Goal: Task Accomplishment & Management: Manage account settings

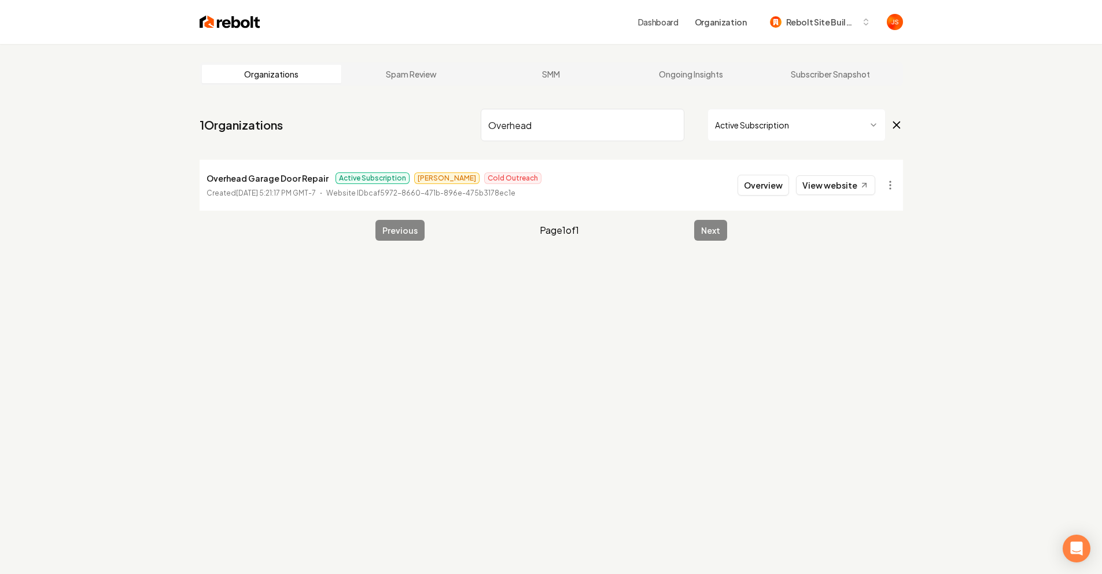
click at [666, 128] on input "Overhead" at bounding box center [583, 125] width 204 height 32
click at [670, 125] on input "Overhead" at bounding box center [583, 125] width 204 height 32
type input "Septic"
click at [767, 181] on button "Overview" at bounding box center [763, 185] width 51 height 21
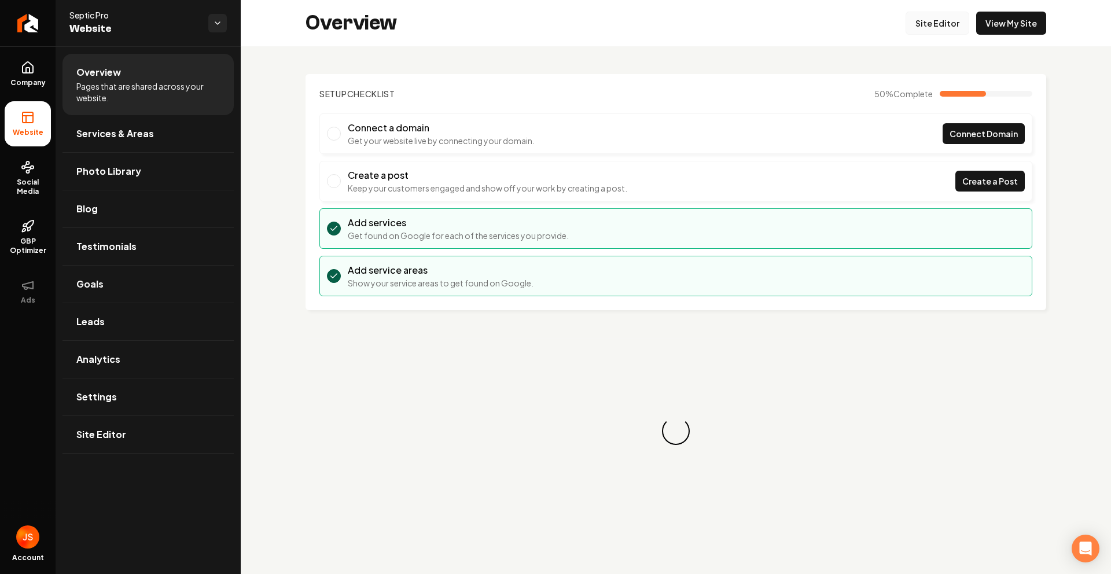
click at [961, 23] on link "Site Editor" at bounding box center [938, 23] width 64 height 23
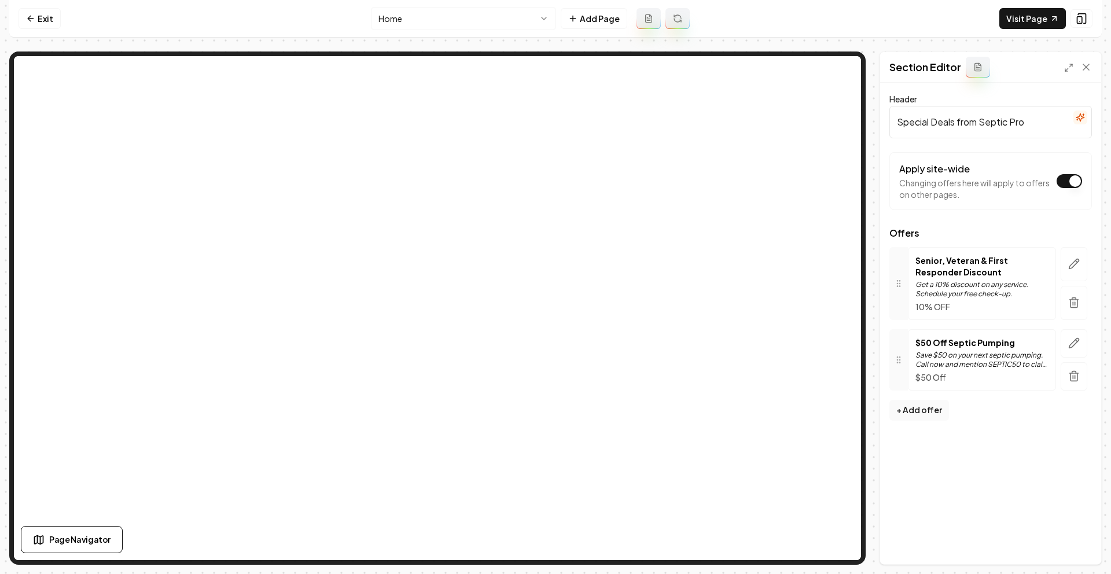
click at [1075, 376] on icon "button" at bounding box center [1074, 376] width 12 height 12
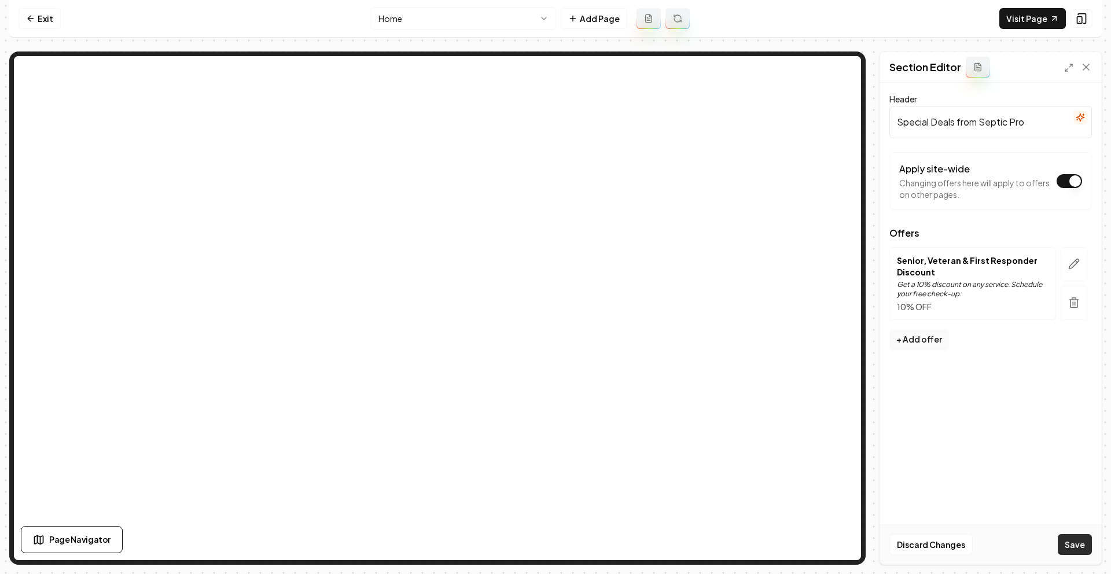
click at [1062, 542] on button "Save" at bounding box center [1075, 544] width 34 height 21
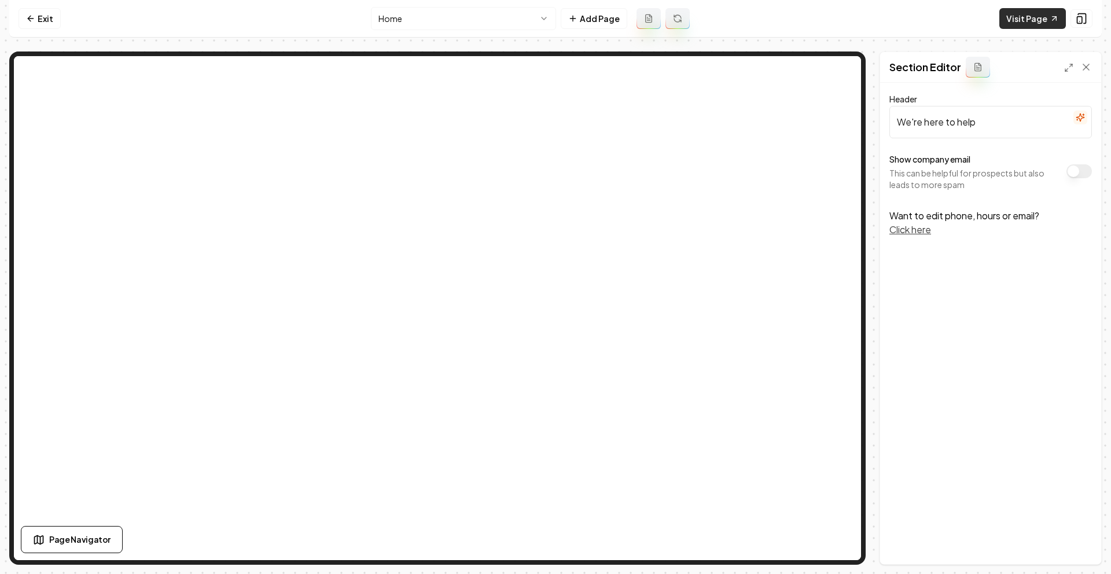
click at [1017, 16] on link "Visit Page" at bounding box center [1032, 18] width 67 height 21
click at [1029, 12] on link "Visit Page" at bounding box center [1032, 18] width 67 height 21
click at [1015, 10] on link "Visit Page" at bounding box center [1032, 18] width 67 height 21
click at [43, 21] on link "Exit" at bounding box center [40, 18] width 42 height 21
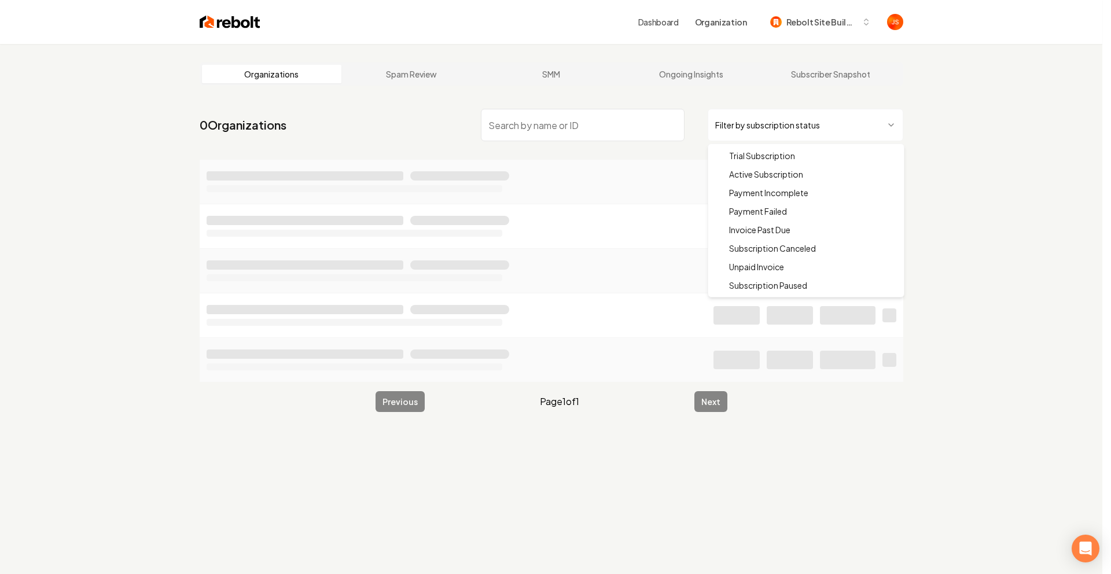
click at [782, 120] on html "Dashboard Organization Rebolt Site Builder Organizations Spam Review SMM Ongoin…" at bounding box center [555, 287] width 1111 height 574
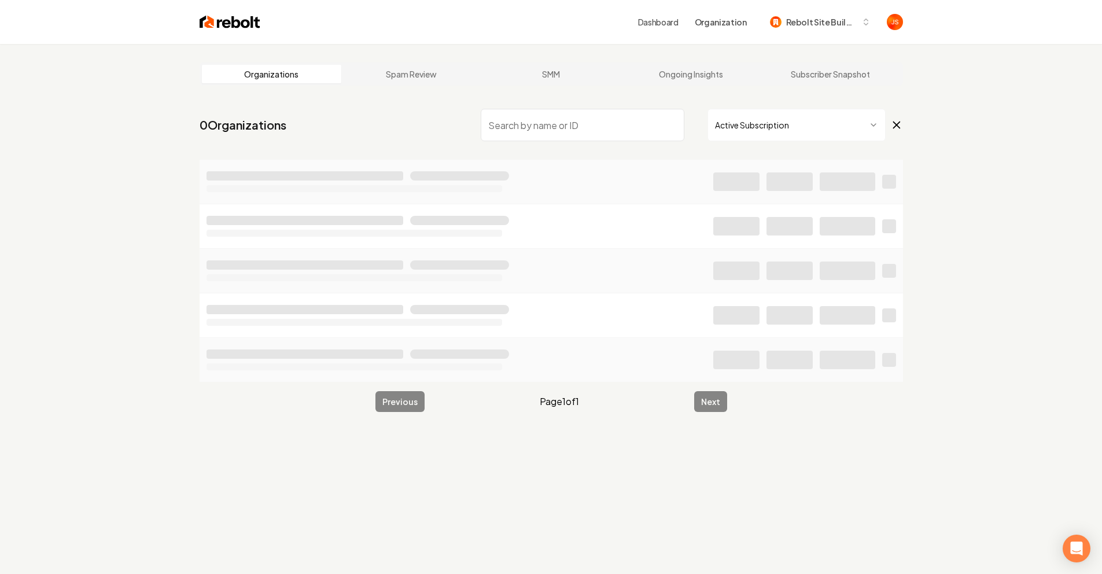
click at [586, 113] on input "search" at bounding box center [583, 125] width 204 height 32
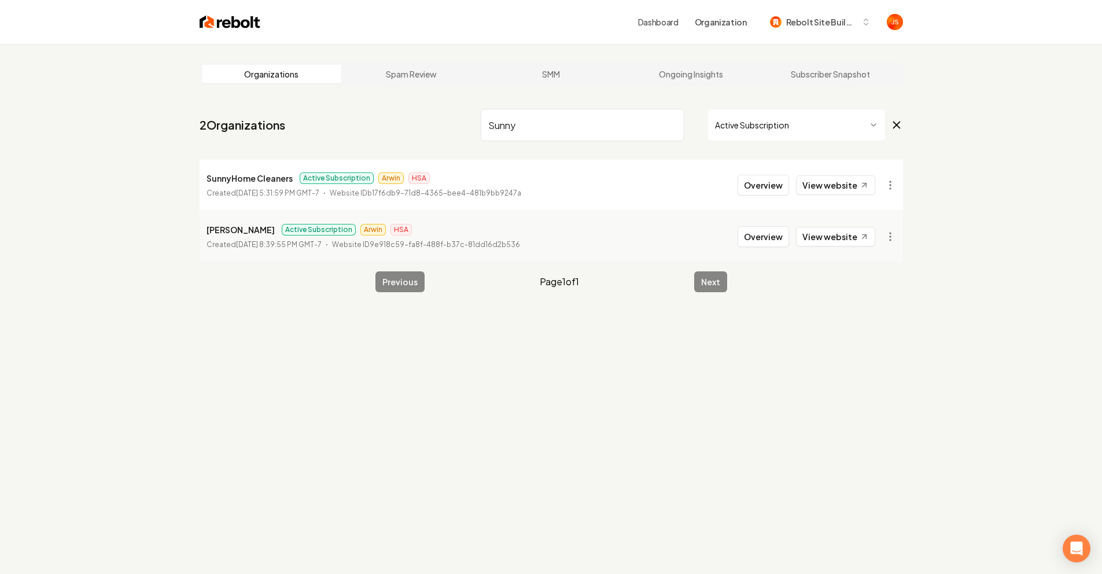
drag, startPoint x: 560, startPoint y: 128, endPoint x: 498, endPoint y: 127, distance: 61.9
click at [498, 127] on input "Sunny" at bounding box center [583, 125] width 204 height 32
type input "S"
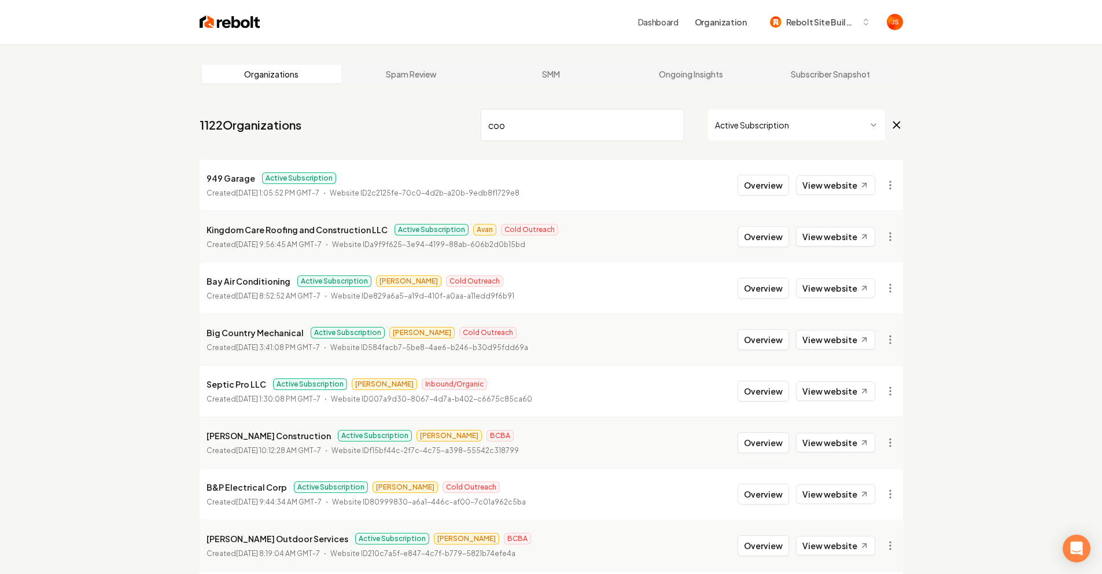
type input "cool"
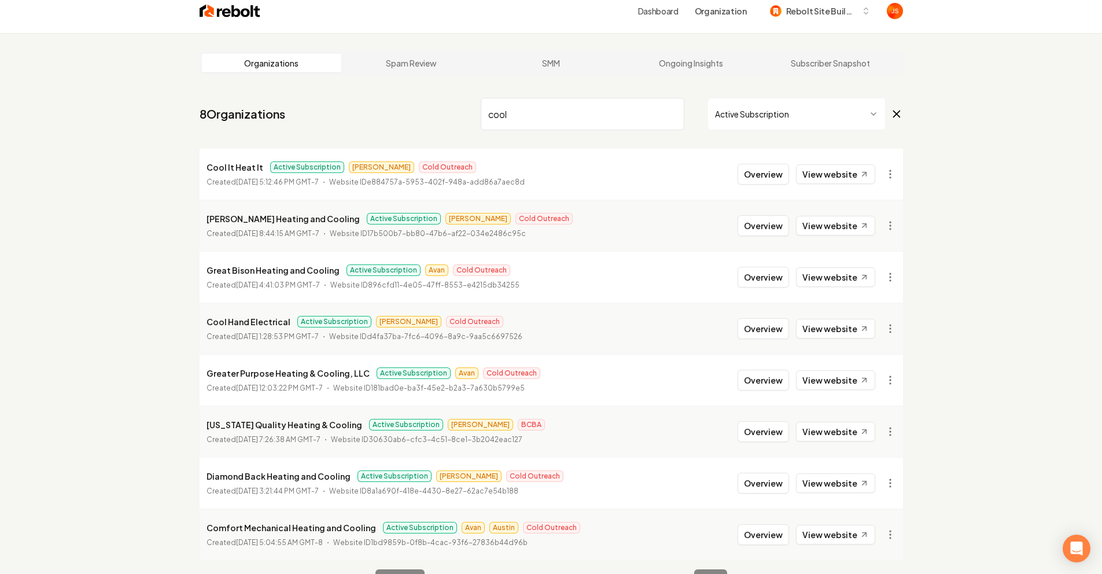
scroll to position [46, 0]
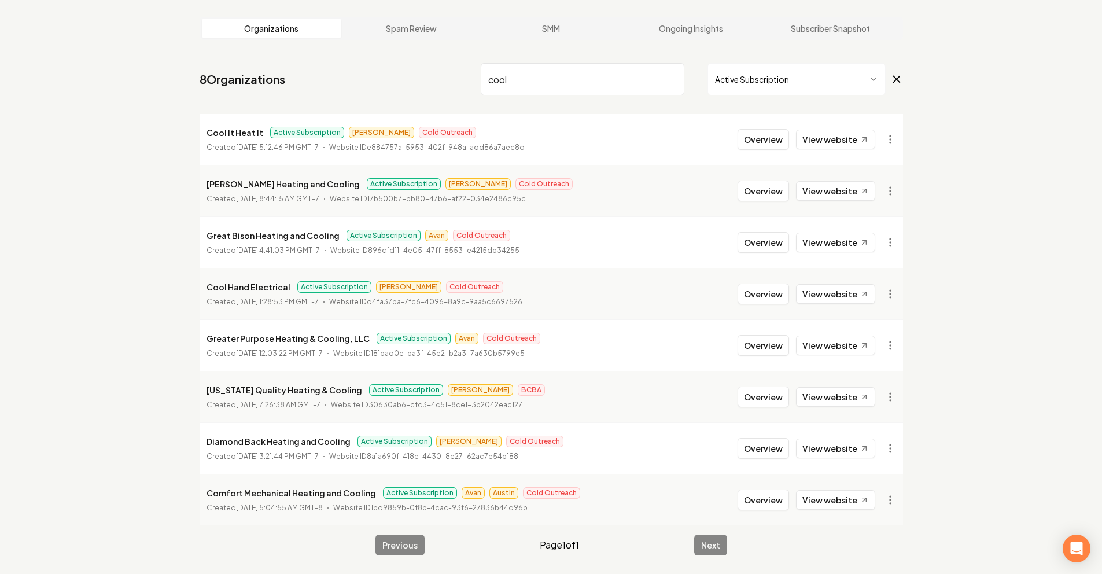
click at [667, 75] on input "cool" at bounding box center [583, 79] width 204 height 32
click at [672, 81] on input "cool" at bounding box center [583, 79] width 204 height 32
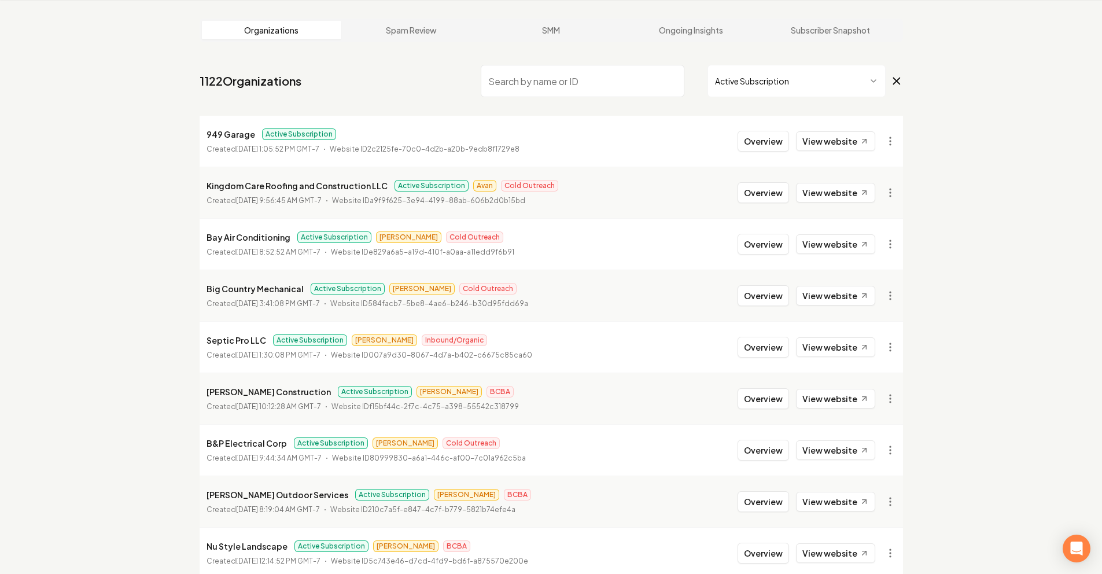
scroll to position [46, 0]
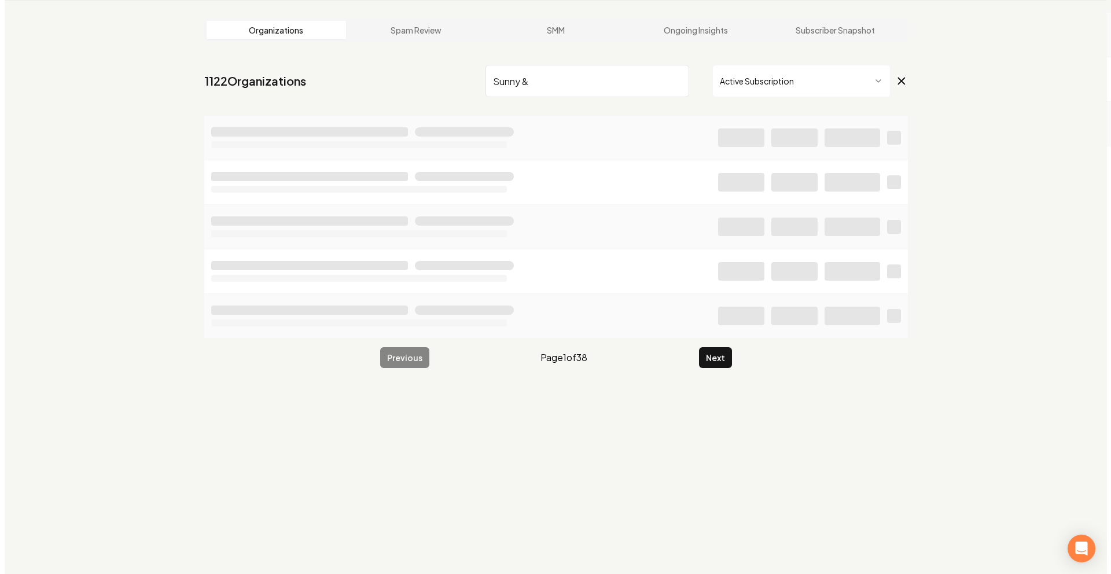
scroll to position [44, 0]
type input "Sunny"
click at [833, 108] on nav "0 Organizations Sunny Active Subscription" at bounding box center [552, 85] width 704 height 51
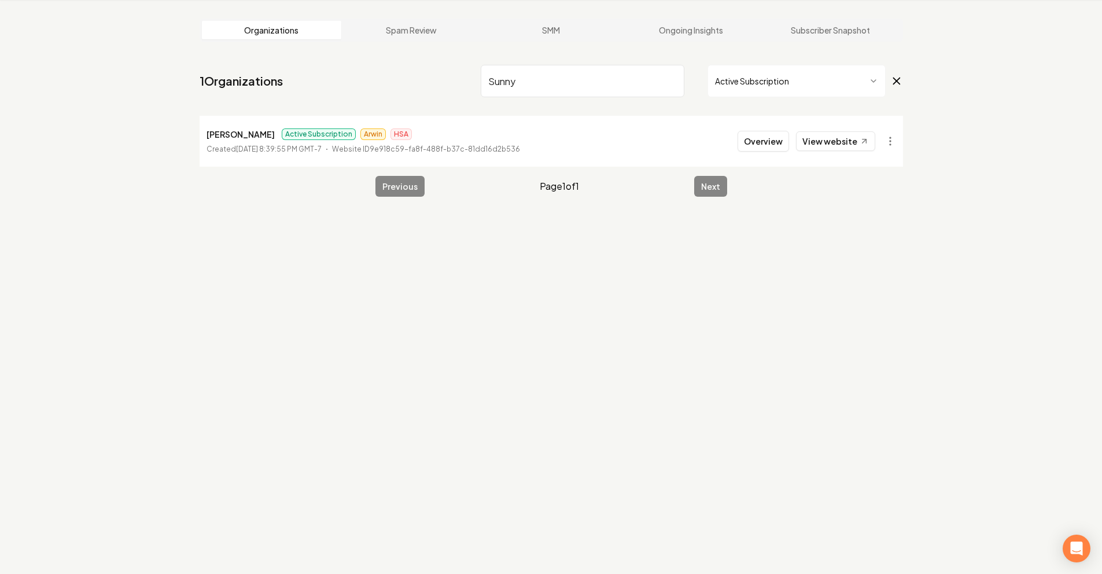
click at [821, 98] on nav "1 Organizations Sunny Active Subscription" at bounding box center [552, 85] width 704 height 51
click at [785, 79] on html "Dashboard Organization Rebolt Site Builder Organizations Spam Review SMM Ongoin…" at bounding box center [551, 243] width 1102 height 574
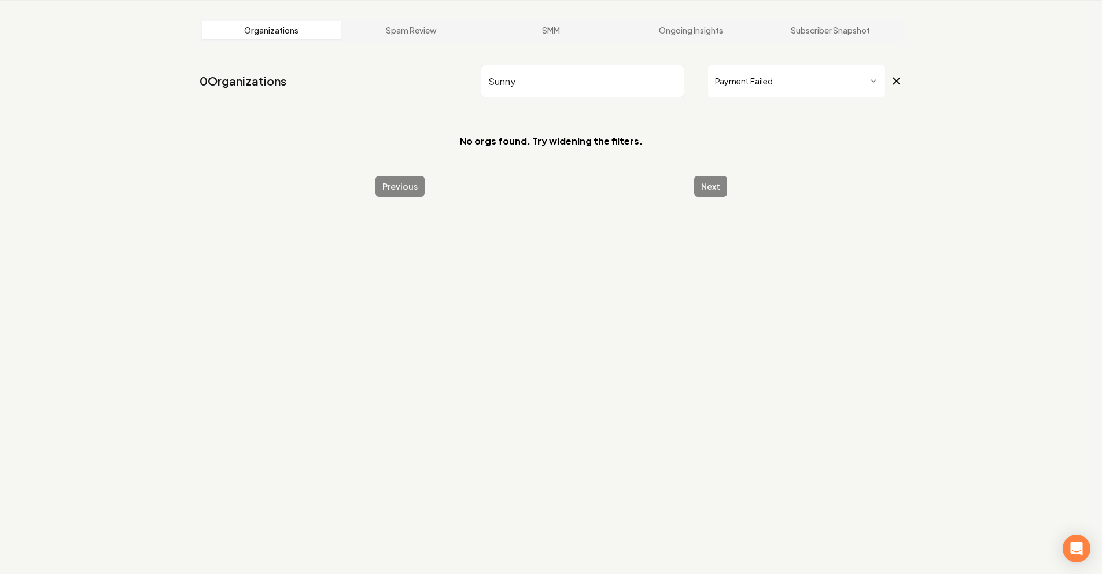
click at [765, 82] on html "Dashboard Organization Rebolt Site Builder Organizations Spam Review SMM Ongoin…" at bounding box center [551, 243] width 1102 height 574
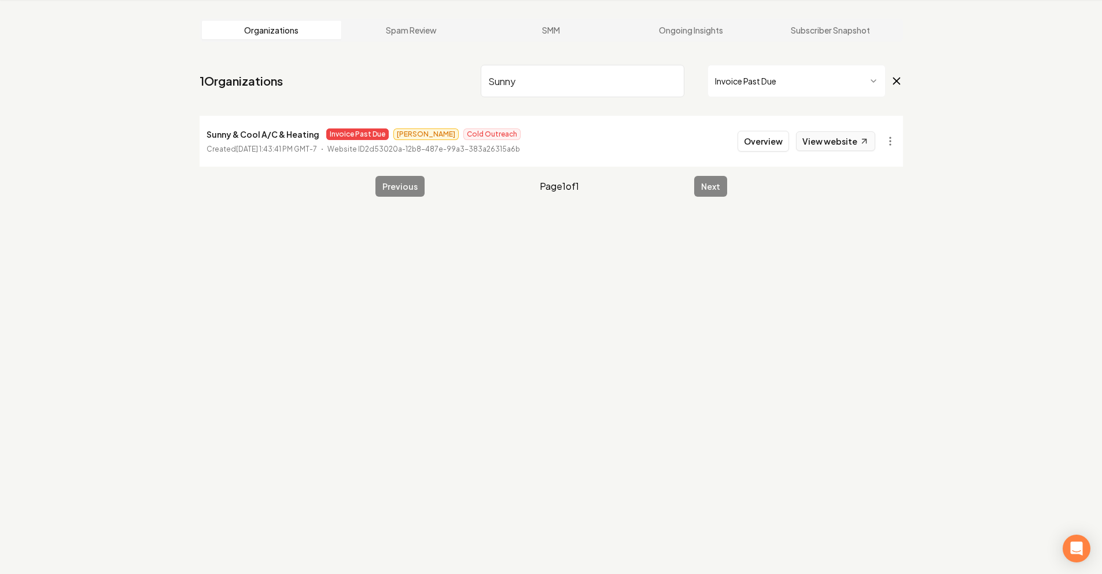
click at [848, 137] on link "View website" at bounding box center [835, 141] width 79 height 20
click at [891, 135] on html "Dashboard Organization Rebolt Site Builder Organizations Spam Review SMM Ongoin…" at bounding box center [551, 243] width 1102 height 574
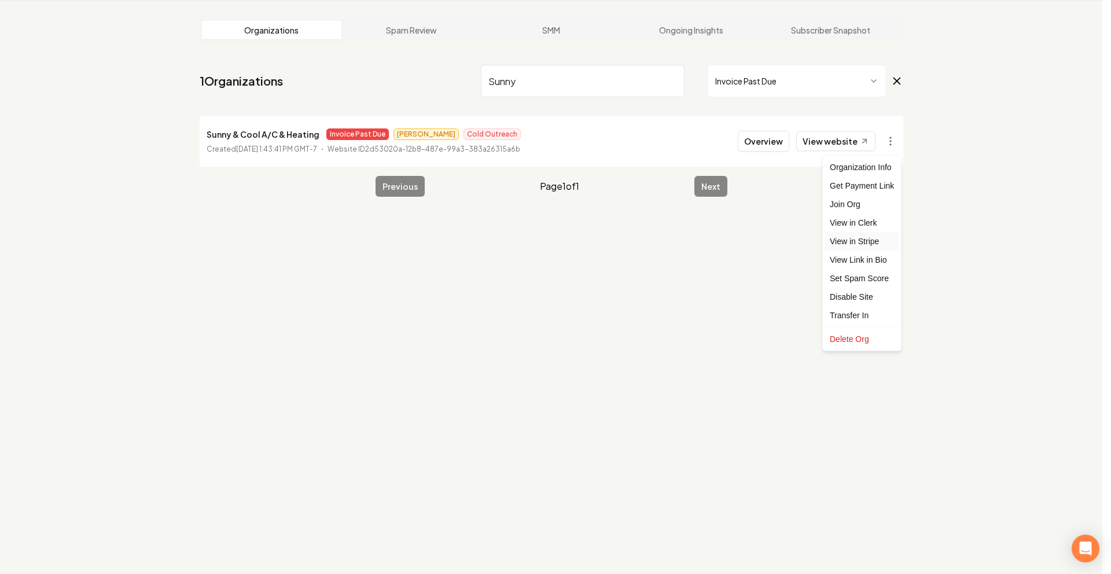
click at [864, 244] on link "View in Stripe" at bounding box center [861, 241] width 73 height 19
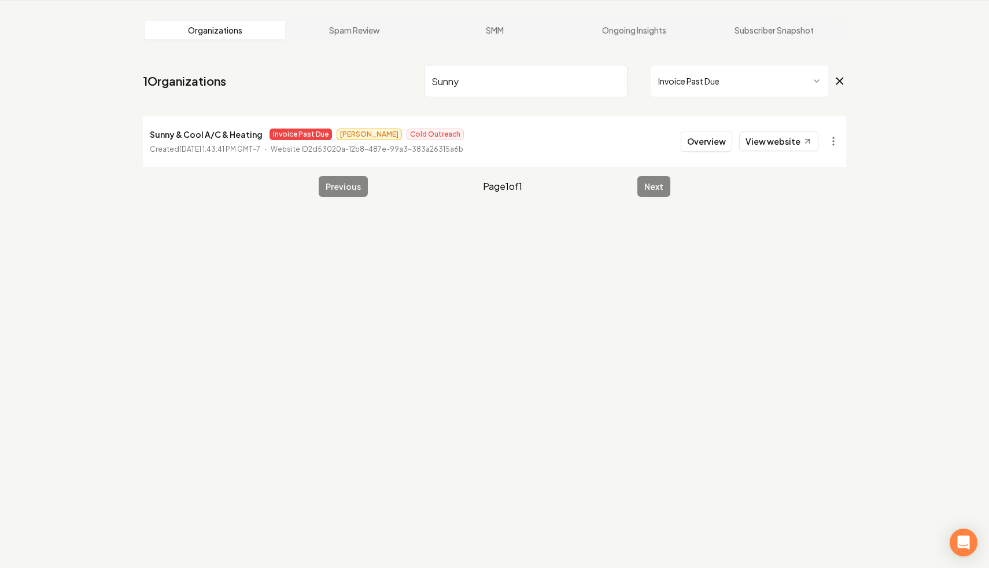
click at [618, 86] on input "Sunny" at bounding box center [526, 81] width 204 height 32
click at [616, 75] on input "Sunny" at bounding box center [526, 81] width 204 height 32
click at [616, 76] on input "Sunny" at bounding box center [526, 81] width 204 height 32
click at [616, 78] on input "Sunny" at bounding box center [526, 81] width 204 height 32
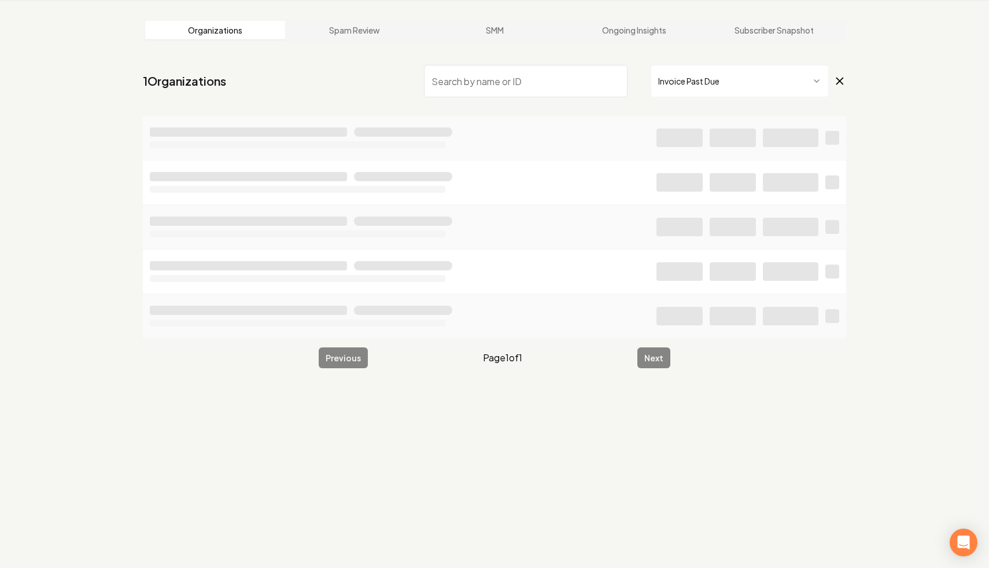
click at [676, 97] on html "Dashboard Organization Rebolt Site Builder Organizations Spam Review SMM Ongoin…" at bounding box center [494, 240] width 989 height 568
click at [505, 94] on input "search" at bounding box center [526, 81] width 204 height 32
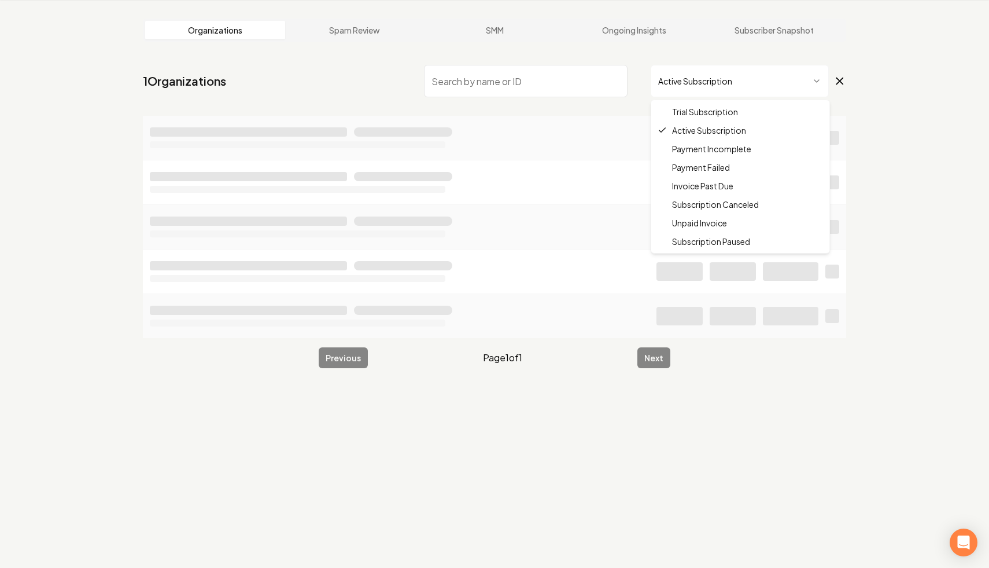
click at [676, 75] on html "Dashboard Organization Rebolt Site Builder Organizations Spam Review SMM Ongoin…" at bounding box center [494, 240] width 989 height 568
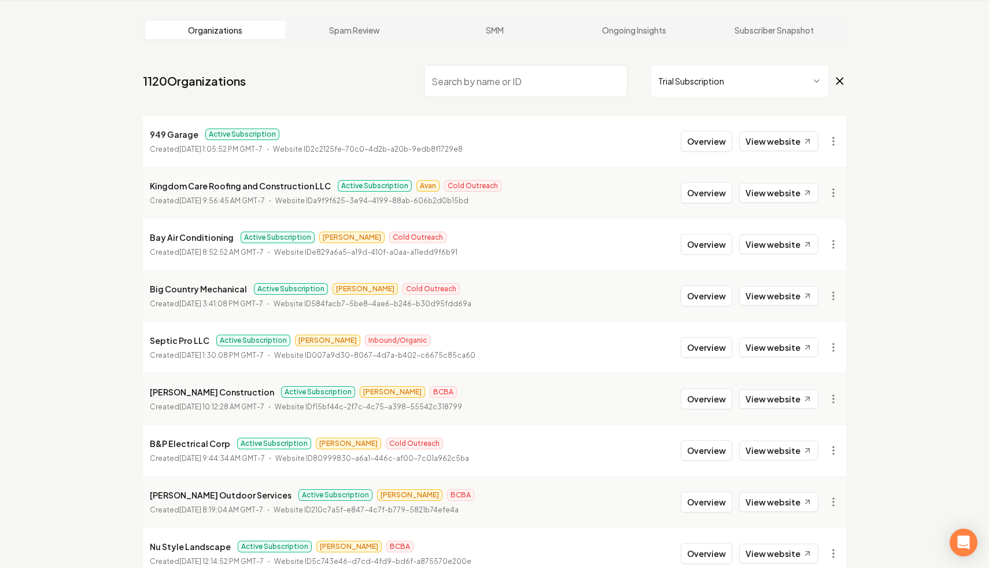
click at [586, 91] on input "search" at bounding box center [526, 81] width 204 height 32
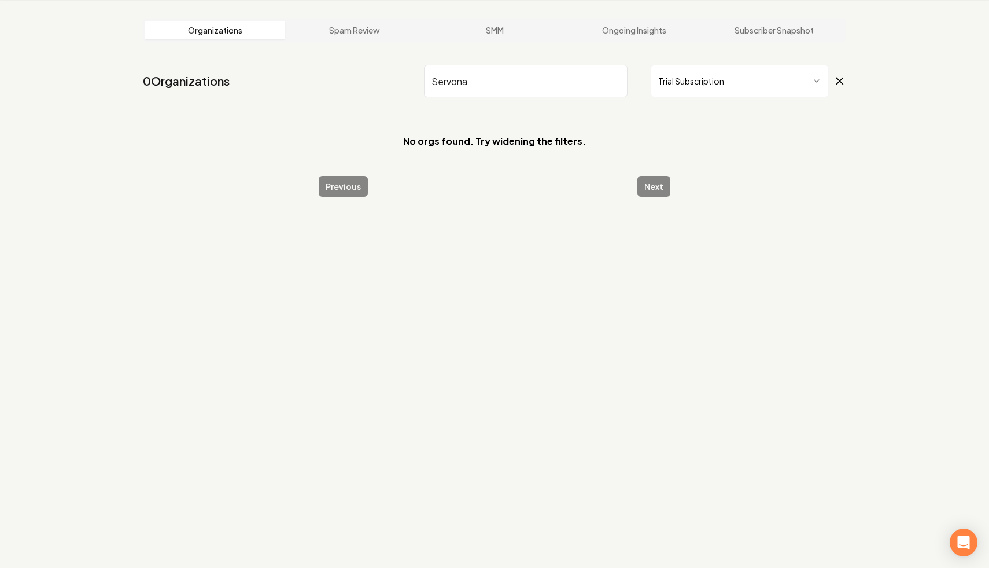
click at [661, 76] on html "Dashboard Organization Rebolt Site Builder Organizations Spam Review SMM Ongoin…" at bounding box center [494, 240] width 989 height 568
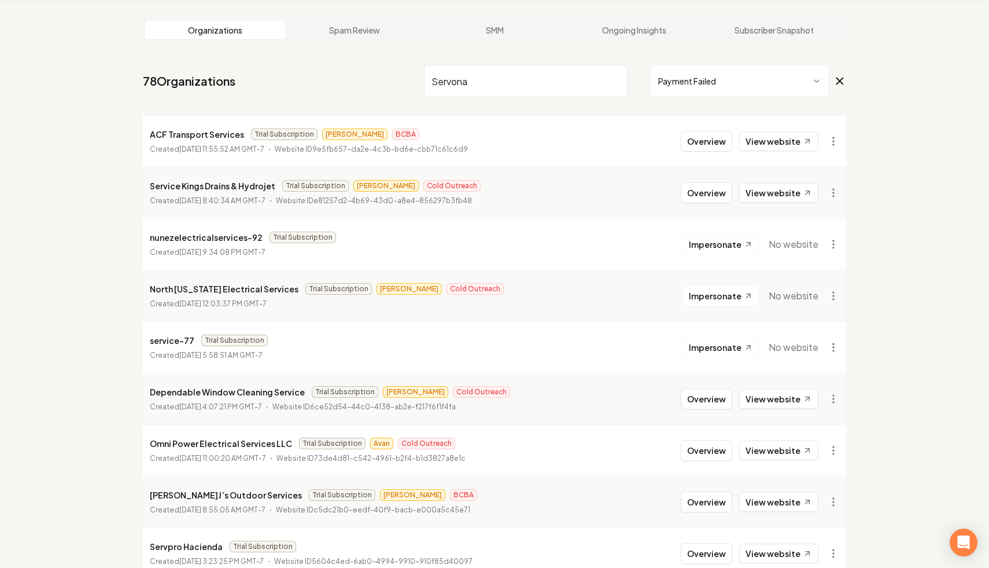
click at [727, 102] on nav "78 Organizations Servona Payment Failed" at bounding box center [495, 85] width 704 height 51
click at [714, 102] on nav "78 Organizations Servona Payment Failed" at bounding box center [495, 85] width 704 height 51
click at [713, 86] on html "Dashboard Organization Rebolt Site Builder Organizations Spam Review SMM Ongoin…" at bounding box center [494, 240] width 989 height 568
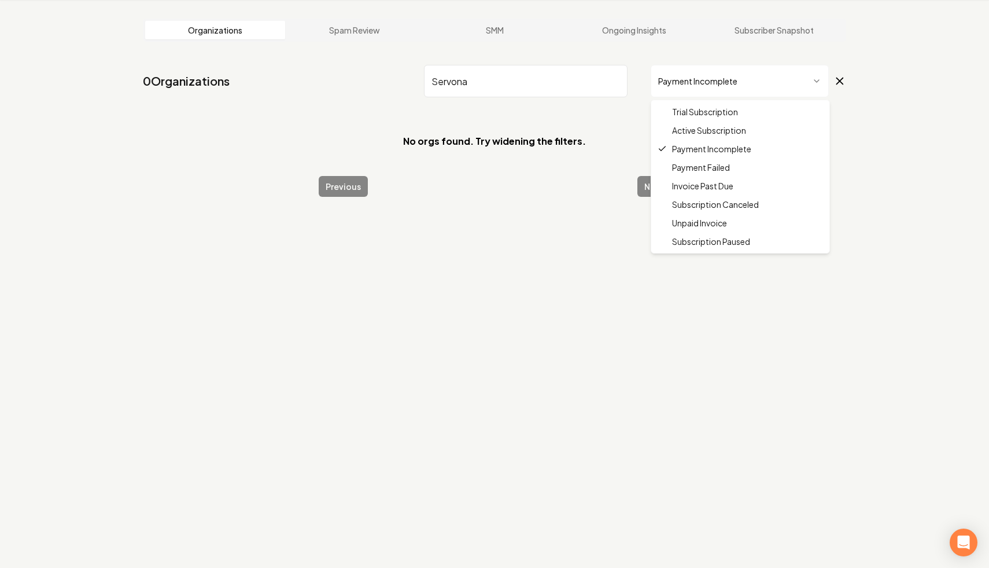
click at [697, 95] on html "Dashboard Organization Rebolt Site Builder Organizations Spam Review SMM Ongoin…" at bounding box center [494, 240] width 989 height 568
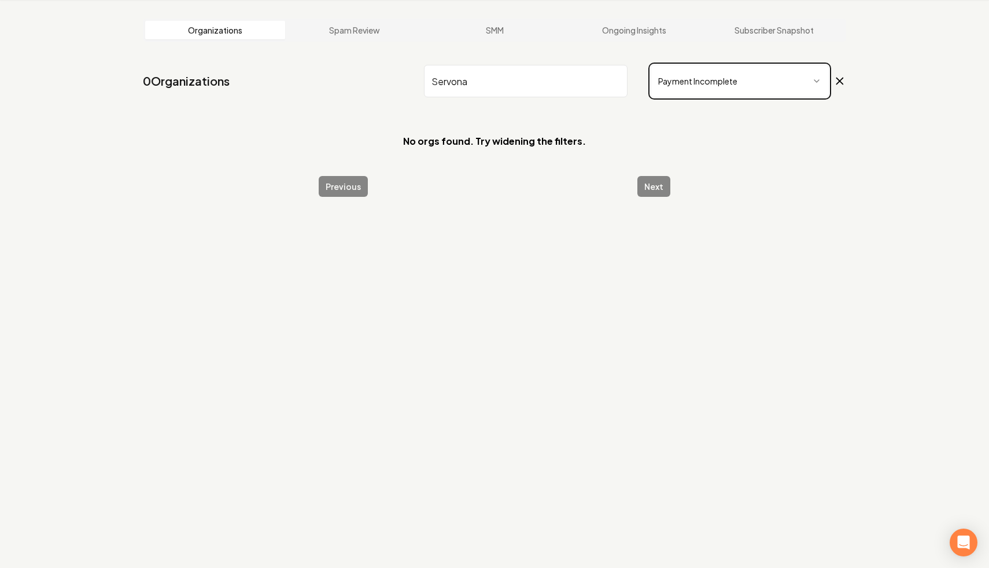
click at [549, 84] on html "Dashboard Organization Rebolt Site Builder Organizations Spam Review SMM Ongoin…" at bounding box center [494, 240] width 989 height 568
click at [549, 84] on input "Servona" at bounding box center [526, 81] width 204 height 32
type input "S"
type input "g"
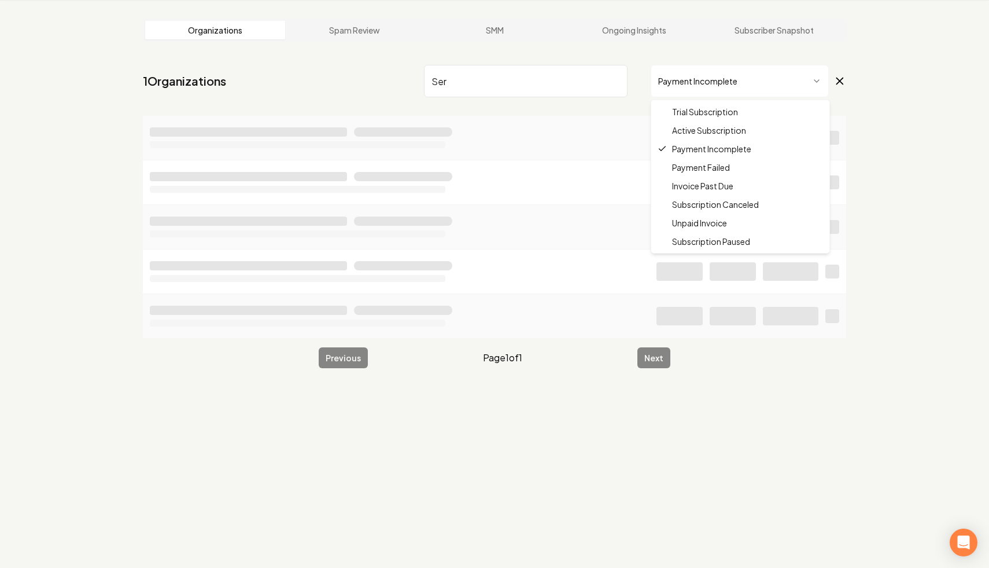
click at [741, 79] on html "Dashboard Organization Rebolt Site Builder Organizations Spam Review SMM Ongoin…" at bounding box center [494, 240] width 989 height 568
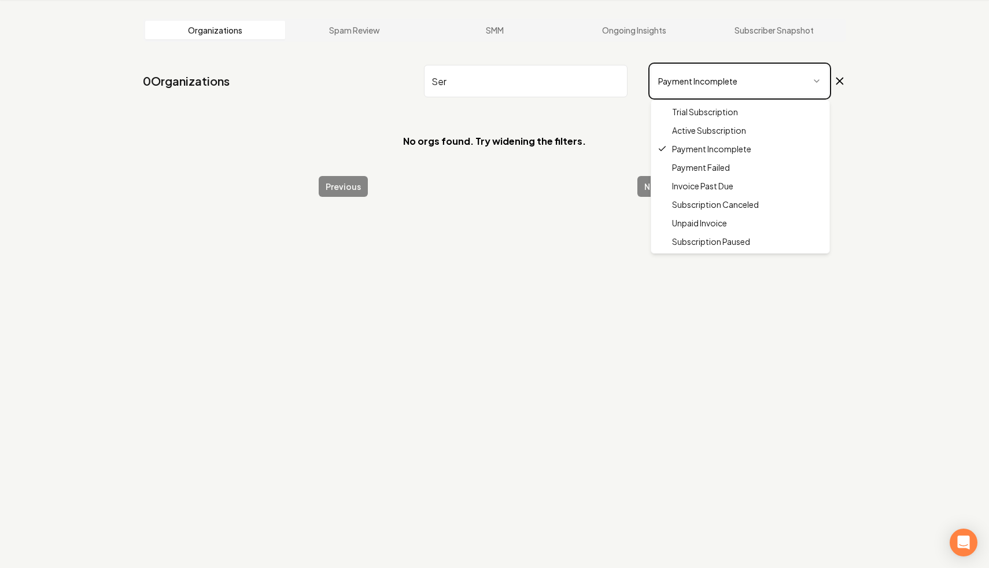
click at [445, 86] on html "Dashboard Organization Rebolt Site Builder Organizations Spam Review SMM Ongoin…" at bounding box center [494, 240] width 989 height 568
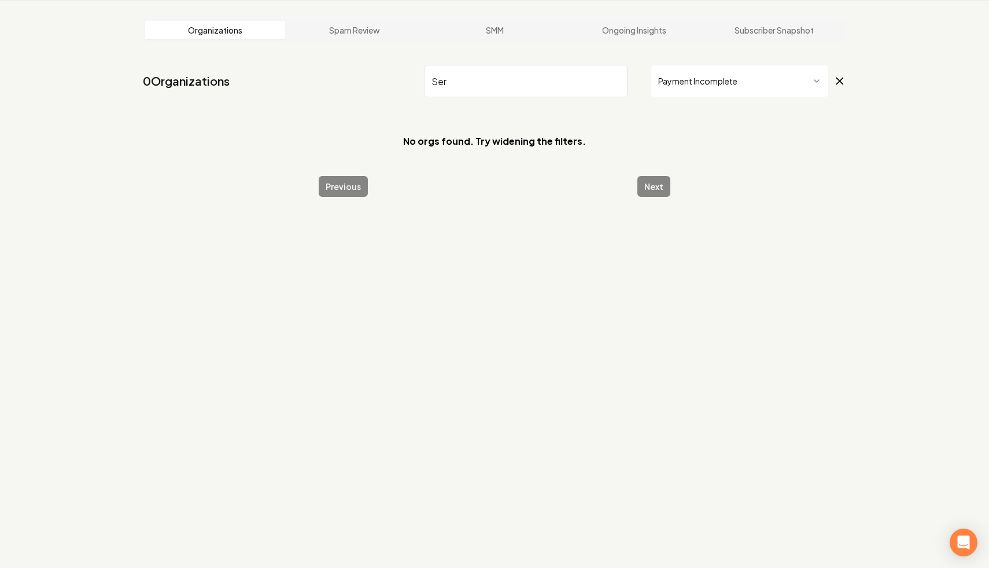
click at [457, 86] on input "Ser" at bounding box center [526, 81] width 204 height 32
click at [742, 75] on html "Dashboard Organization Rebolt Site Builder Organizations Spam Review SMM Ongoin…" at bounding box center [494, 240] width 989 height 568
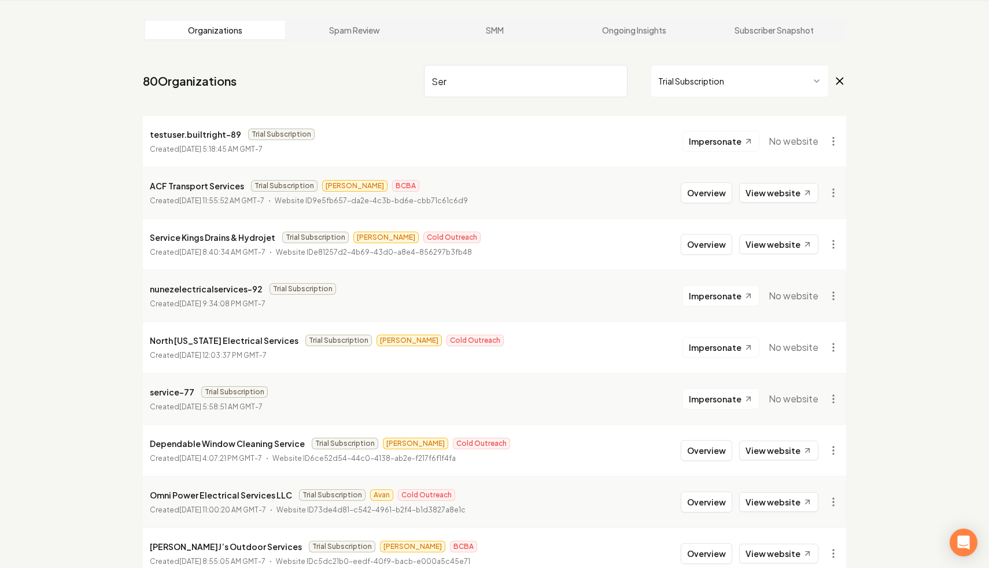
click at [524, 86] on input "Ser" at bounding box center [526, 81] width 204 height 32
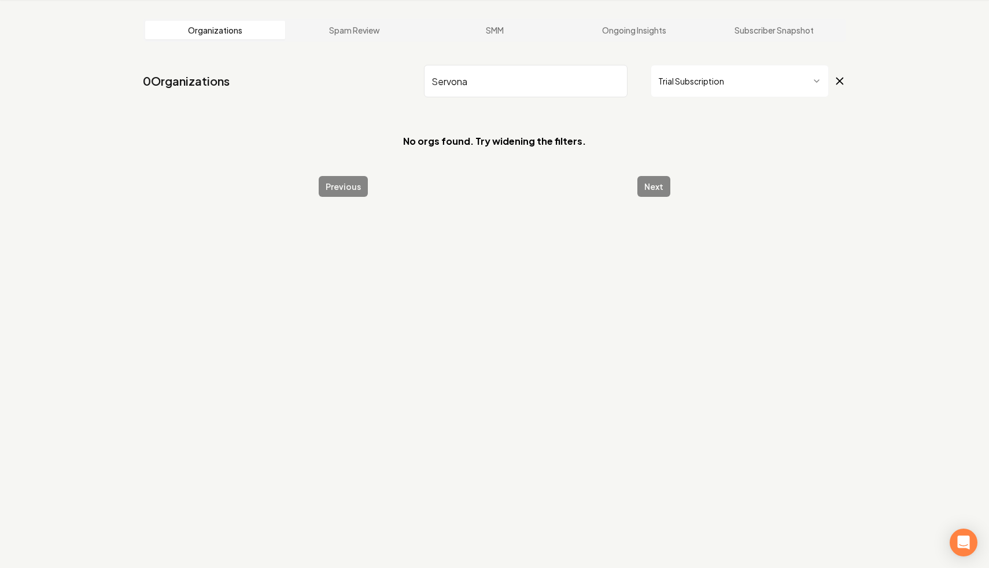
type input "Servona"
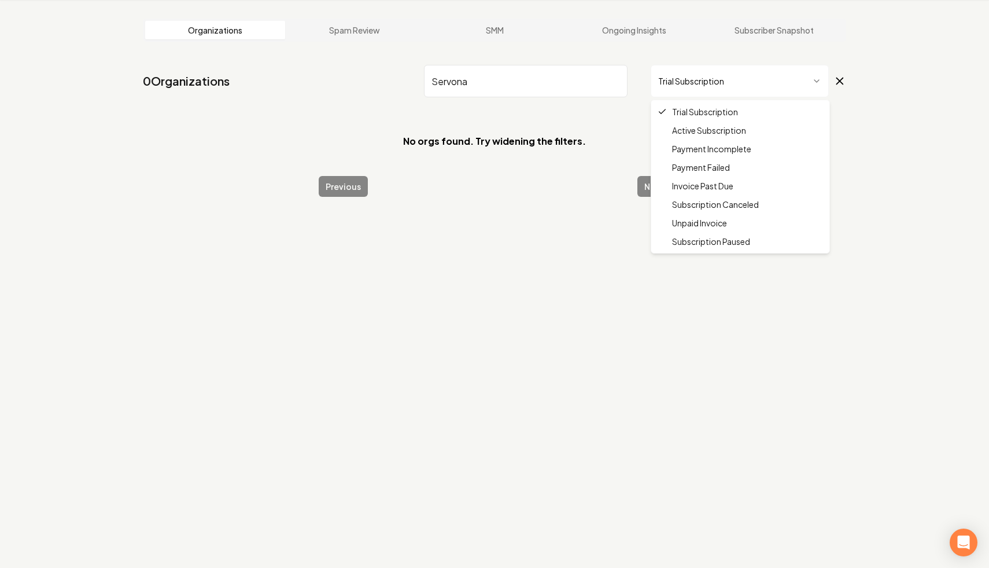
click at [666, 68] on html "Dashboard Organization Rebolt Site Builder Organizations Spam Review SMM Ongoin…" at bounding box center [494, 240] width 989 height 568
click at [623, 82] on html "Dashboard Organization Rebolt Site Builder Organizations Spam Review SMM Ongoin…" at bounding box center [494, 240] width 989 height 568
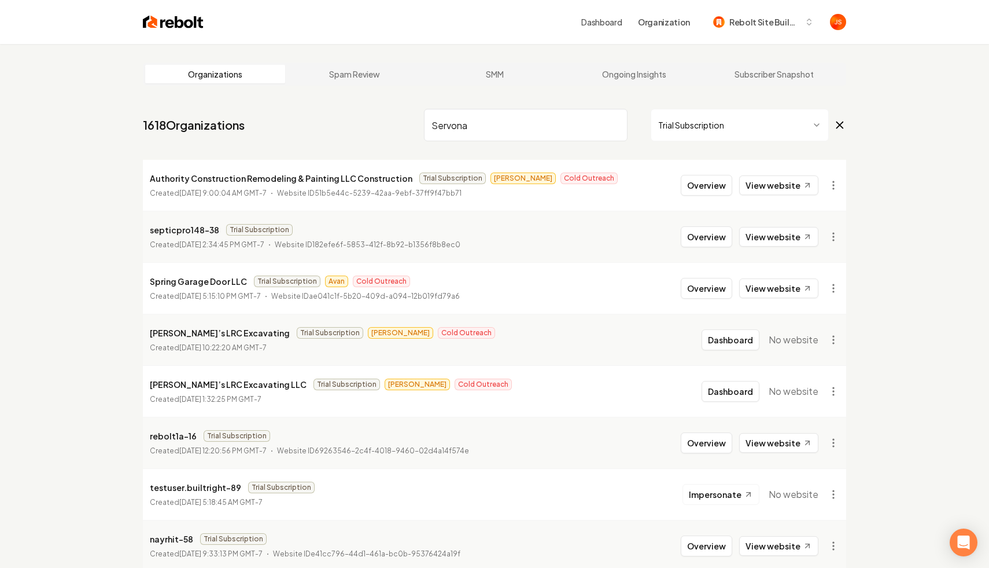
click at [614, 122] on input "Servona" at bounding box center [526, 125] width 204 height 32
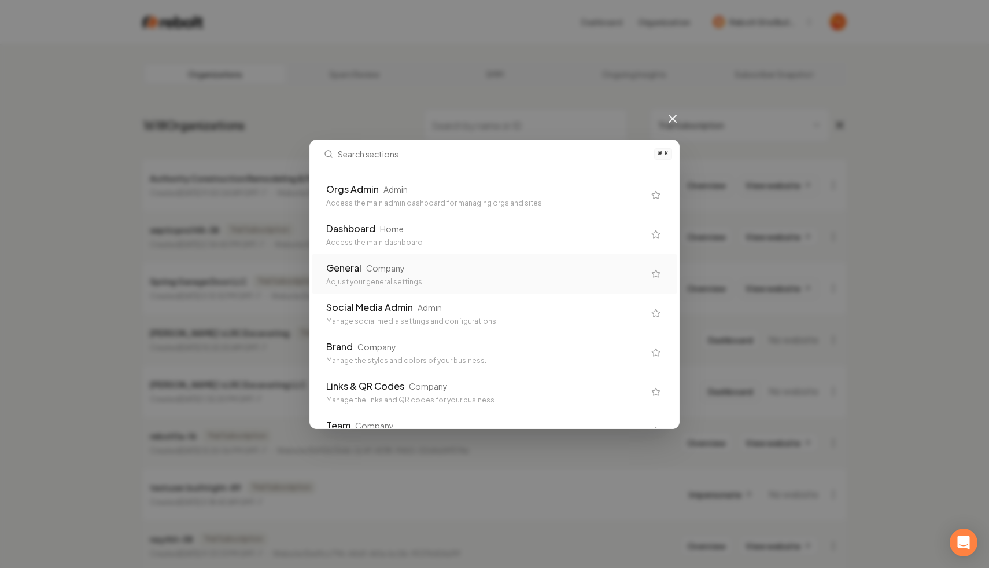
click at [407, 263] on div "General Company" at bounding box center [485, 268] width 318 height 14
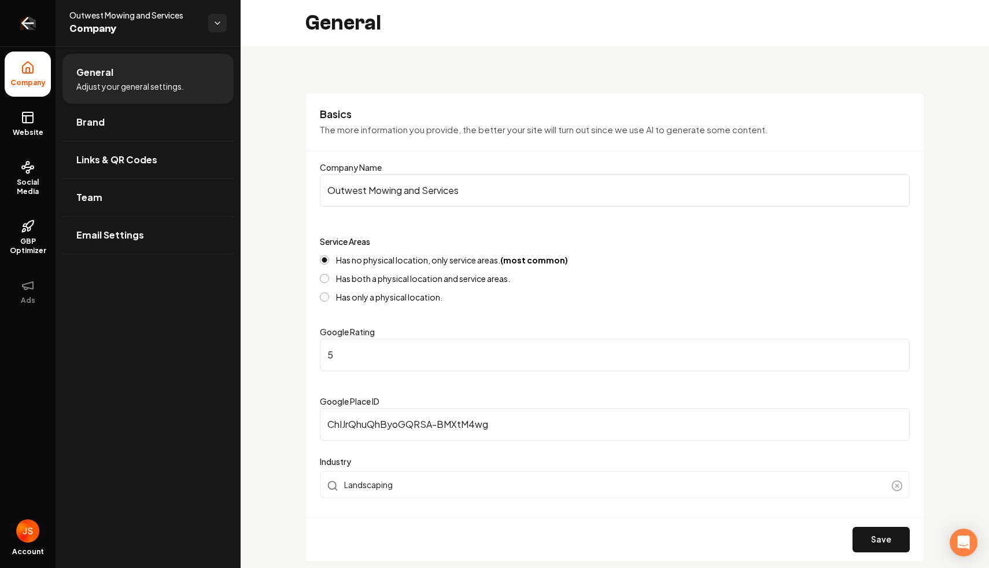
click at [31, 14] on icon "Return to dashboard" at bounding box center [28, 23] width 19 height 19
